Goal: Information Seeking & Learning: Learn about a topic

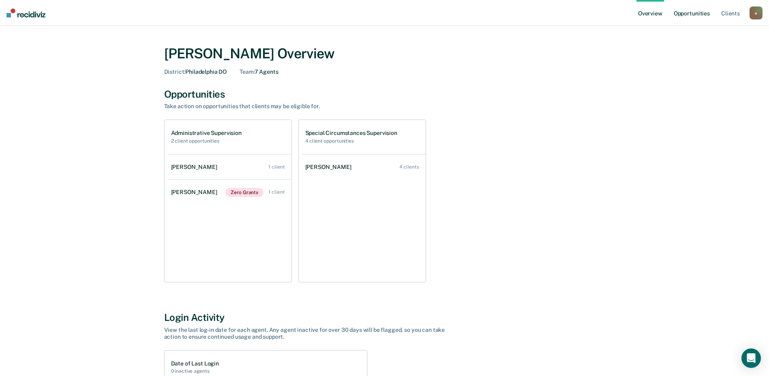
click at [688, 17] on link "Opportunities" at bounding box center [692, 13] width 39 height 26
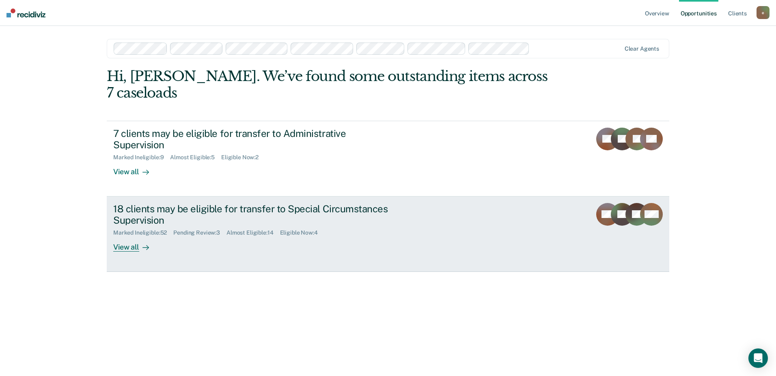
click at [362, 226] on div "Marked Ineligible : 52 Pending Review : 3 Almost Eligible : 14 Eligible Now : 4" at bounding box center [255, 231] width 285 height 10
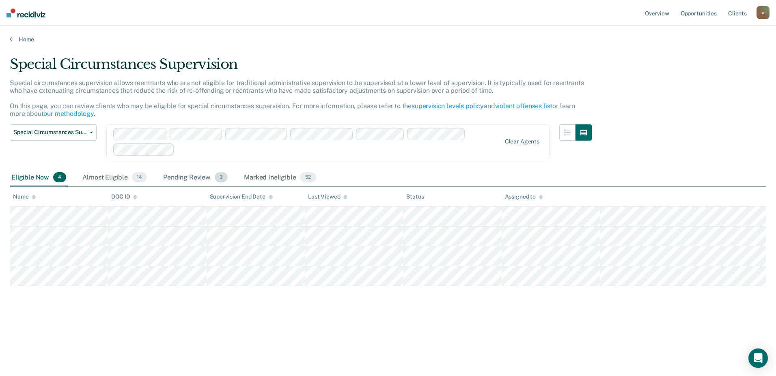
click at [199, 177] on div "Pending Review 3" at bounding box center [195, 178] width 68 height 18
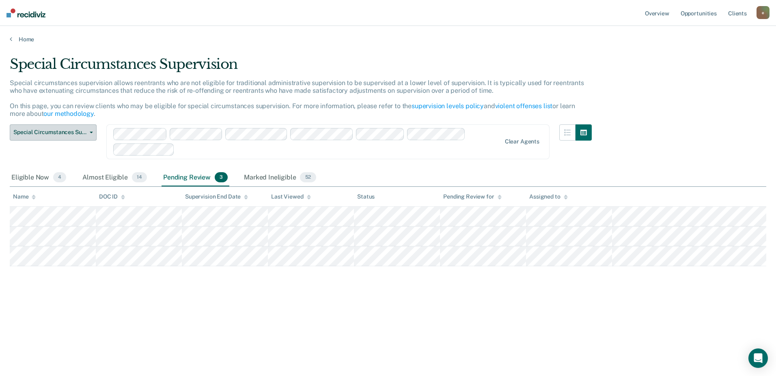
click at [79, 134] on span "Special Circumstances Supervision" at bounding box center [49, 132] width 73 height 7
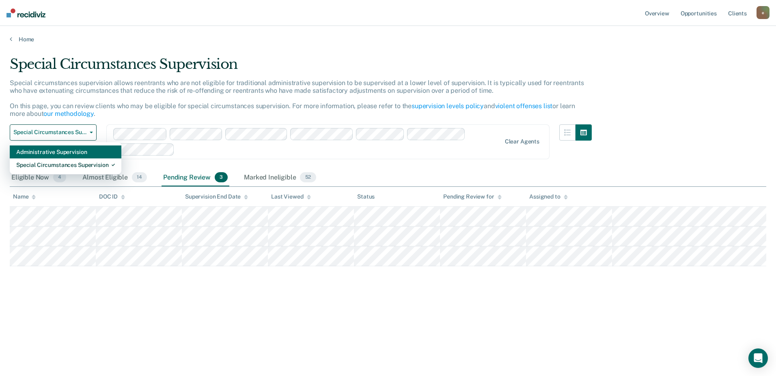
click at [77, 157] on div "Administrative Supervision" at bounding box center [65, 152] width 99 height 13
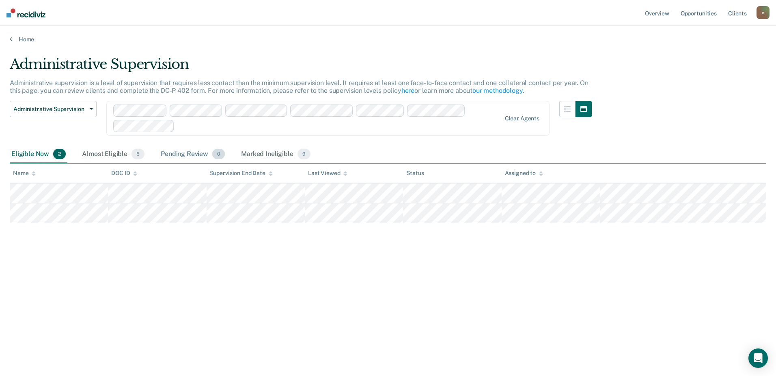
click at [167, 153] on div "Pending Review 0" at bounding box center [192, 155] width 67 height 18
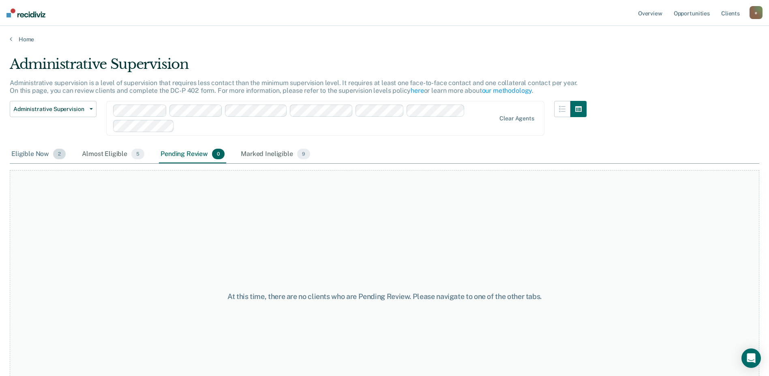
click at [44, 151] on div "Eligible Now 2" at bounding box center [39, 155] width 58 height 18
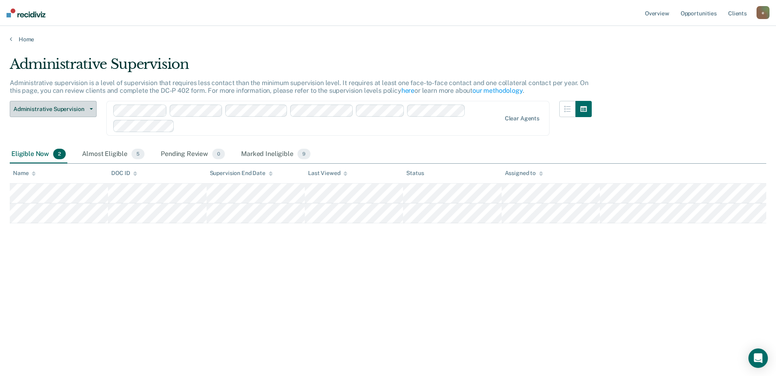
click at [59, 109] on span "Administrative Supervision" at bounding box center [49, 109] width 73 height 7
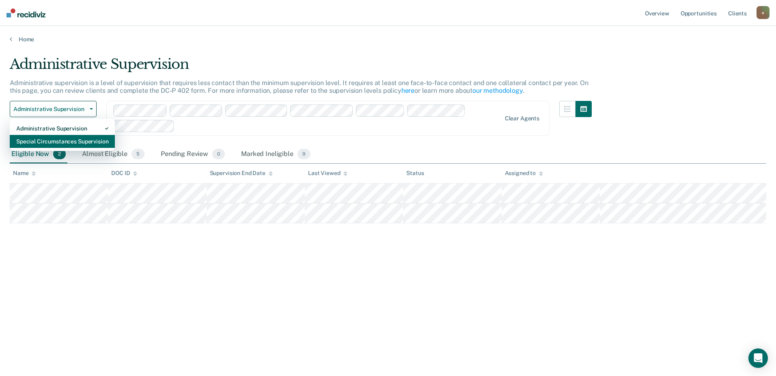
click at [59, 142] on div "Special Circumstances Supervision" at bounding box center [62, 141] width 92 height 13
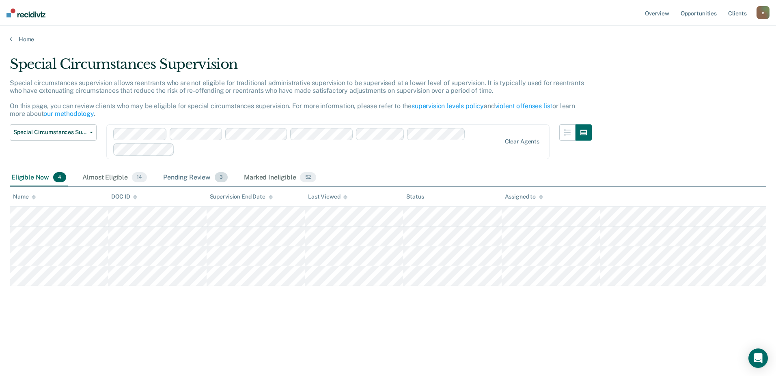
click at [178, 176] on div "Pending Review 3" at bounding box center [195, 178] width 68 height 18
